Goal: Find specific page/section: Find specific page/section

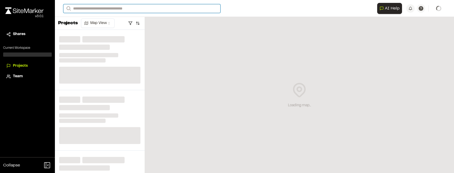
click at [118, 8] on input "Search" at bounding box center [141, 8] width 157 height 9
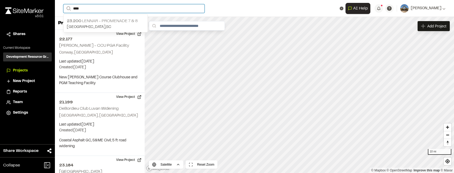
type input "****"
click at [104, 22] on p "23.200 Lennar - Promenade 7 & 8" at bounding box center [106, 21] width 78 height 6
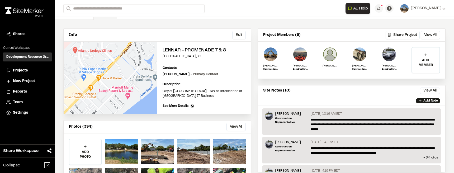
scroll to position [26, 0]
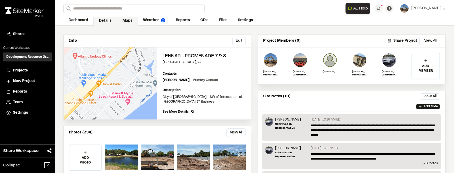
click at [130, 21] on link "Maps" at bounding box center [127, 21] width 21 height 10
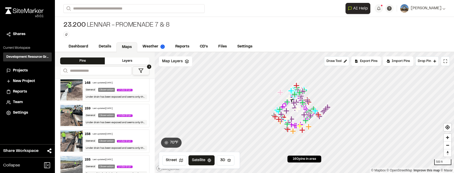
scroll to position [211, 0]
click at [72, 122] on img at bounding box center [71, 115] width 22 height 21
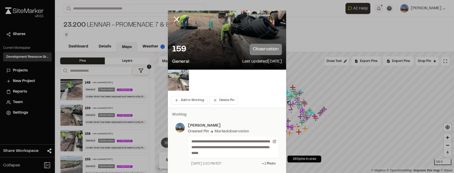
click at [182, 83] on img at bounding box center [178, 80] width 21 height 21
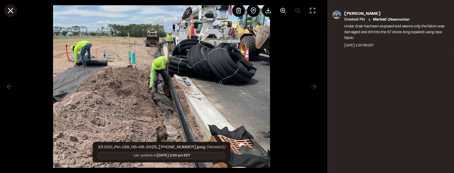
click at [15, 9] on icon at bounding box center [10, 10] width 9 height 9
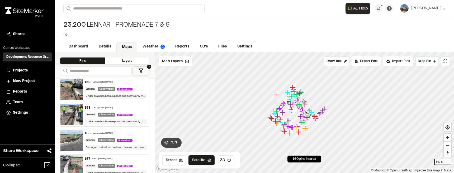
scroll to position [238, 0]
click at [83, 143] on div "155 Last updated [DATE] General Observation Underdrain Damaged Underdrain has b…" at bounding box center [116, 140] width 67 height 23
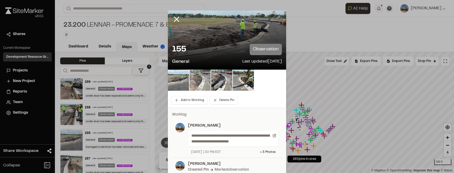
click at [190, 79] on img at bounding box center [200, 80] width 21 height 21
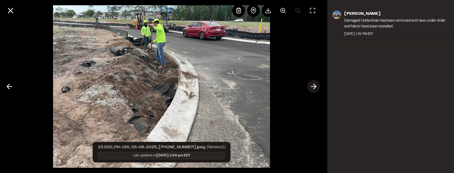
click at [314, 87] on line at bounding box center [313, 87] width 5 height 0
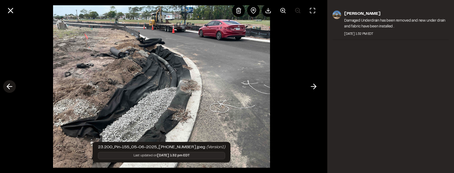
click at [9, 86] on icon at bounding box center [9, 86] width 8 height 9
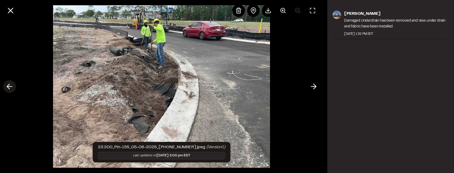
click at [9, 86] on icon at bounding box center [9, 86] width 8 height 9
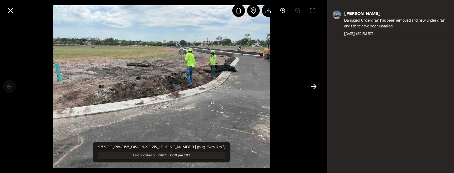
click at [9, 86] on div at bounding box center [161, 86] width 323 height 173
click at [11, 9] on icon at bounding box center [10, 10] width 9 height 9
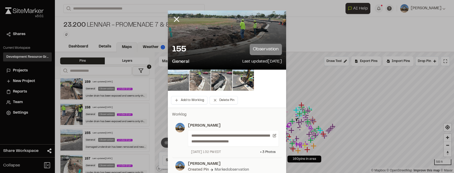
drag, startPoint x: 177, startPoint y: 18, endPoint x: 166, endPoint y: 46, distance: 30.2
click at [177, 18] on line at bounding box center [177, 19] width 4 height 4
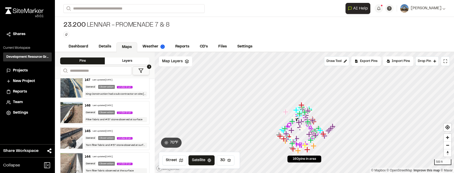
scroll to position [502, 0]
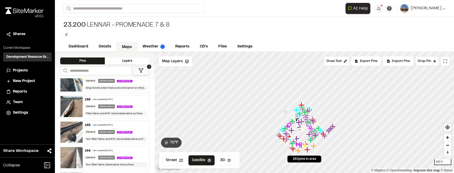
click at [75, 133] on img at bounding box center [71, 132] width 22 height 21
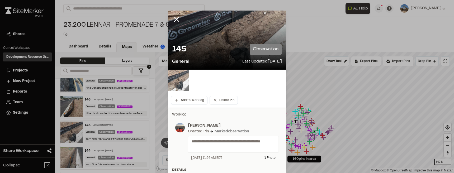
click at [185, 82] on img at bounding box center [178, 80] width 21 height 21
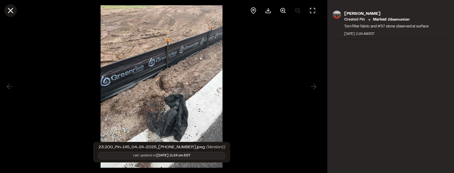
click at [11, 14] on icon at bounding box center [10, 10] width 9 height 9
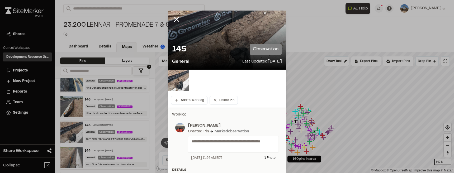
click at [176, 17] on icon at bounding box center [176, 19] width 9 height 9
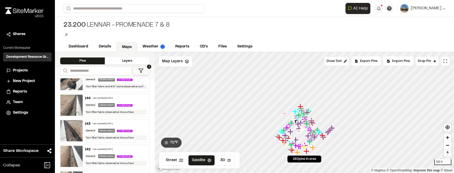
scroll to position [581, 0]
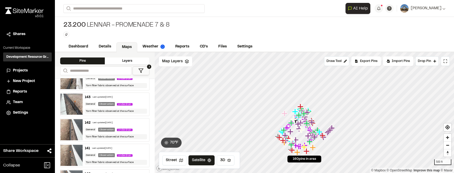
click at [75, 106] on img at bounding box center [71, 104] width 22 height 21
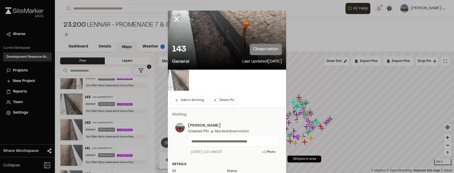
click at [185, 86] on img at bounding box center [178, 80] width 21 height 21
